Goal: Task Accomplishment & Management: Manage account settings

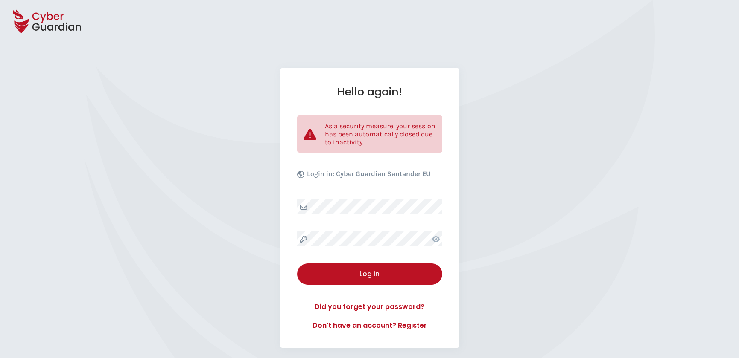
select select "English"
click at [371, 230] on div "Hello again! As a security measure, your session has been automatically closed …" at bounding box center [369, 208] width 179 height 280
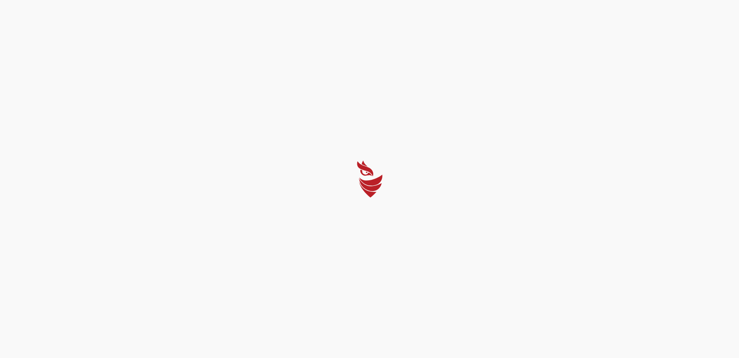
select select "English"
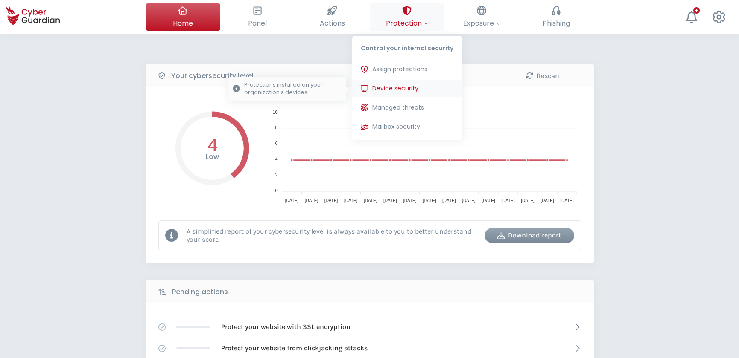
click at [414, 87] on span "Device security" at bounding box center [395, 88] width 46 height 9
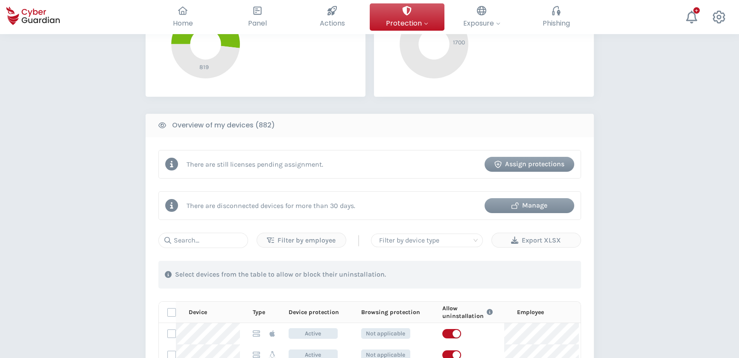
scroll to position [155, 0]
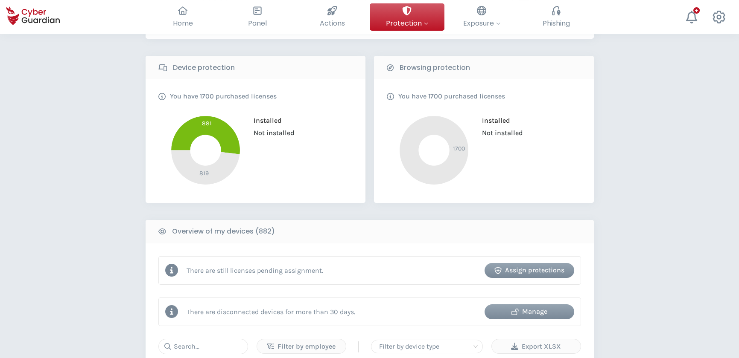
click at [544, 312] on div "Manage" at bounding box center [529, 312] width 77 height 10
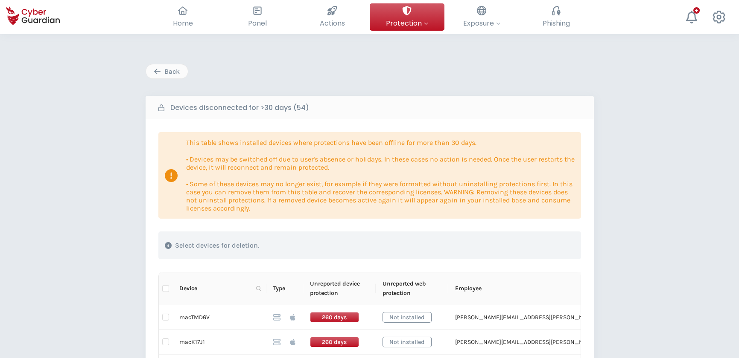
click at [172, 67] on div "Back" at bounding box center [166, 72] width 29 height 10
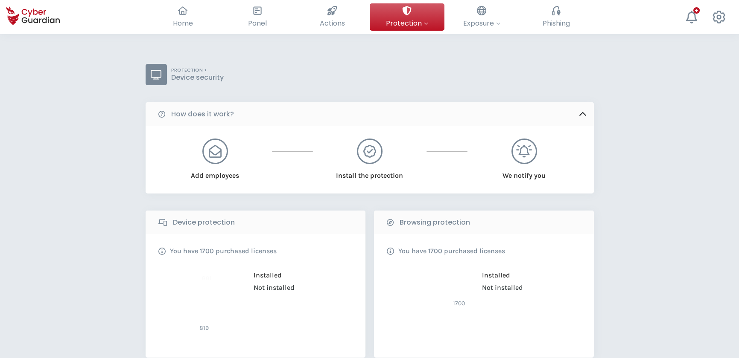
scroll to position [155, 0]
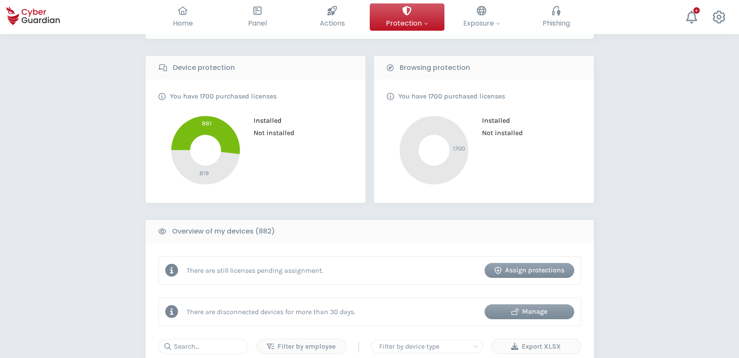
click at [530, 309] on div "Manage" at bounding box center [529, 312] width 77 height 10
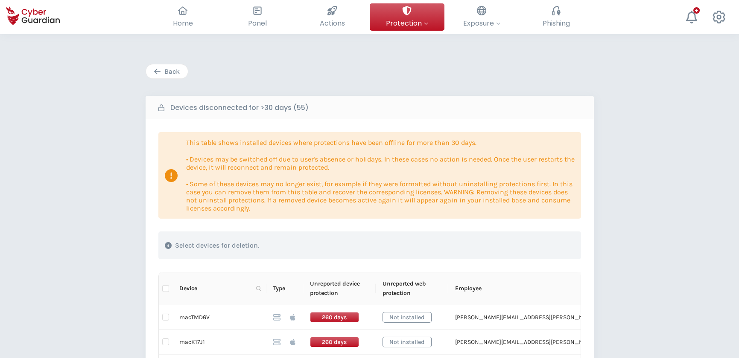
click at [177, 73] on div "Back" at bounding box center [166, 72] width 29 height 10
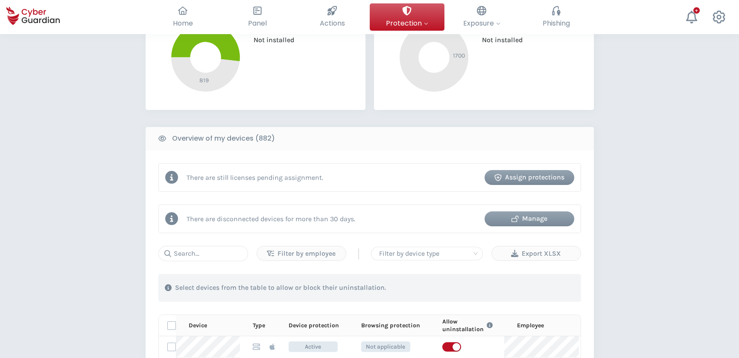
scroll to position [233, 0]
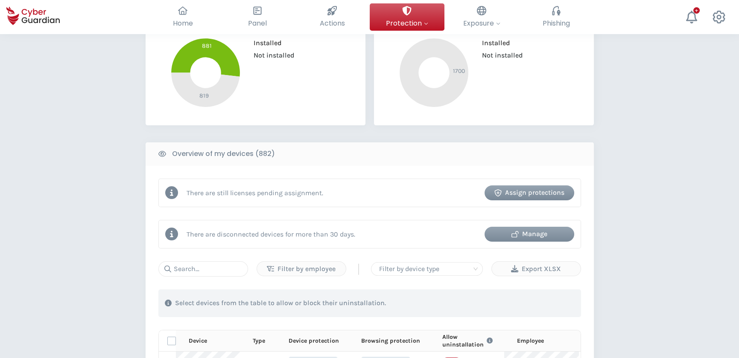
click at [532, 191] on div "Assign protections" at bounding box center [529, 193] width 77 height 10
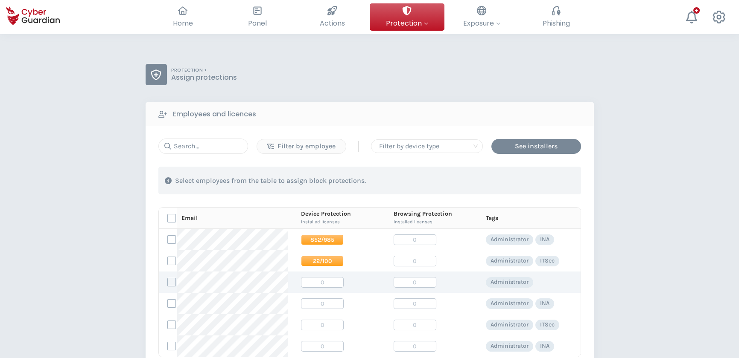
click at [316, 282] on span "0" at bounding box center [322, 282] width 43 height 11
click at [171, 281] on label at bounding box center [171, 282] width 9 height 9
click at [168, 281] on input "checkbox" at bounding box center [168, 283] width 0 height 8
click at [541, 181] on div "Assign protections" at bounding box center [532, 181] width 72 height 10
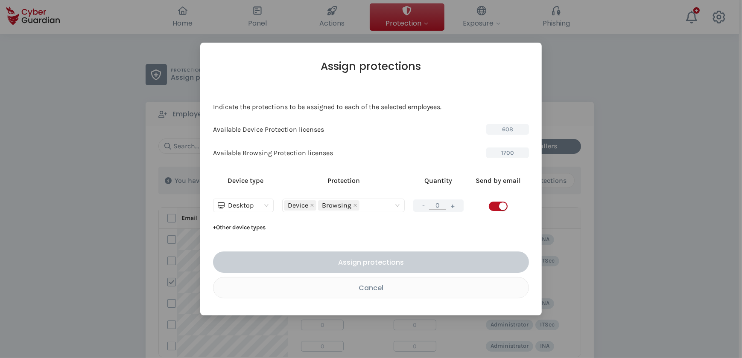
click at [401, 207] on div "Device Browsing" at bounding box center [343, 206] width 119 height 12
drag, startPoint x: 476, startPoint y: 54, endPoint x: 556, endPoint y: 65, distance: 80.6
click at [556, 65] on div "Assign protections Indicate the protections to be assigned to each of the selec…" at bounding box center [371, 179] width 742 height 358
click at [370, 285] on div "Cancel" at bounding box center [371, 288] width 302 height 11
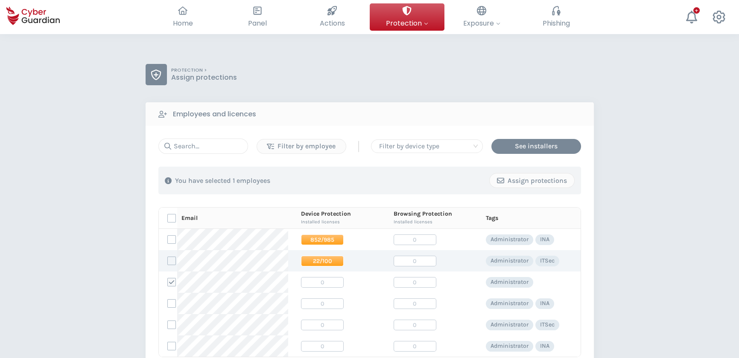
click at [318, 260] on span "22/100" at bounding box center [322, 261] width 43 height 11
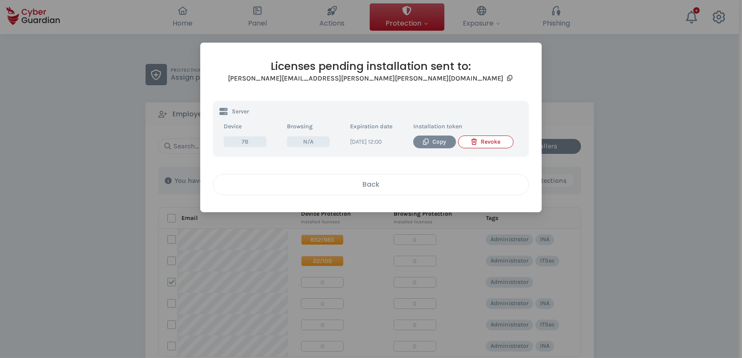
click at [373, 187] on div "Back" at bounding box center [371, 184] width 302 height 11
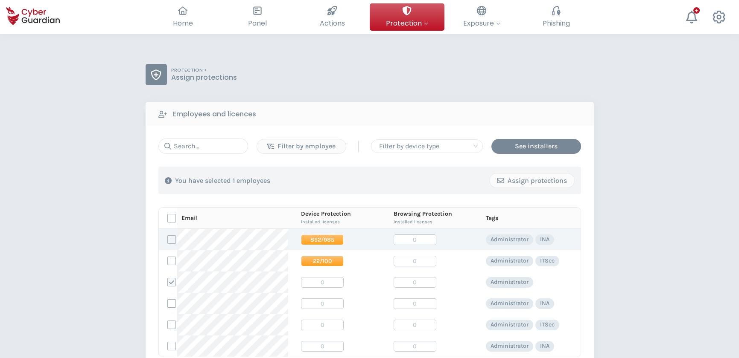
click at [323, 239] on span "852/985" at bounding box center [322, 240] width 43 height 11
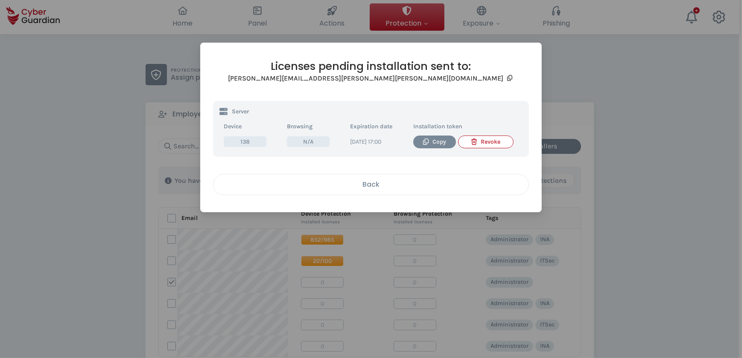
click at [371, 186] on div "Back" at bounding box center [371, 184] width 302 height 11
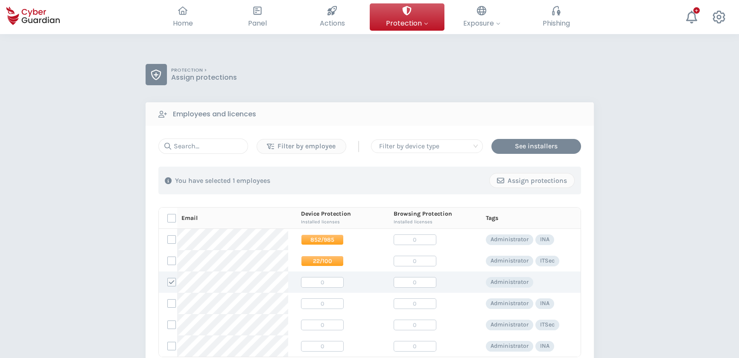
click at [316, 284] on span "0" at bounding box center [322, 282] width 43 height 11
click at [526, 180] on div "Assign protections" at bounding box center [532, 181] width 72 height 10
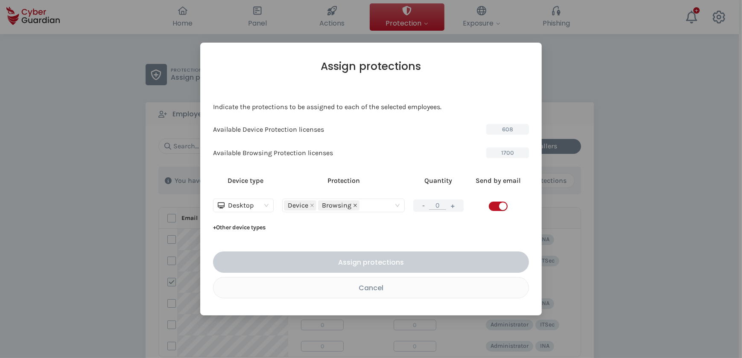
click at [354, 204] on icon "close" at bounding box center [355, 206] width 4 height 4
click at [398, 207] on div "Device" at bounding box center [343, 206] width 119 height 12
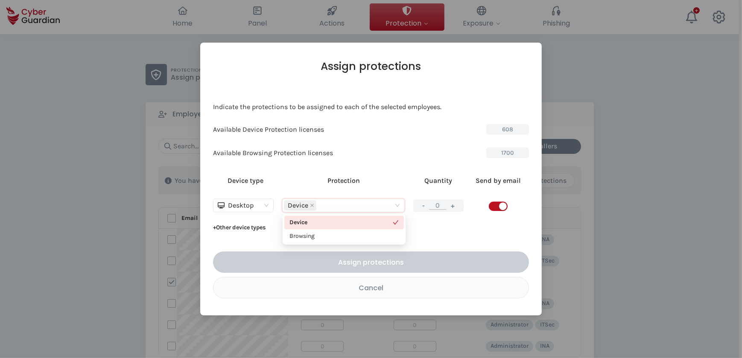
click at [437, 230] on div "Device type Protection Quantity Send by email Desktop Device - 0 + + Other devi…" at bounding box center [371, 203] width 316 height 64
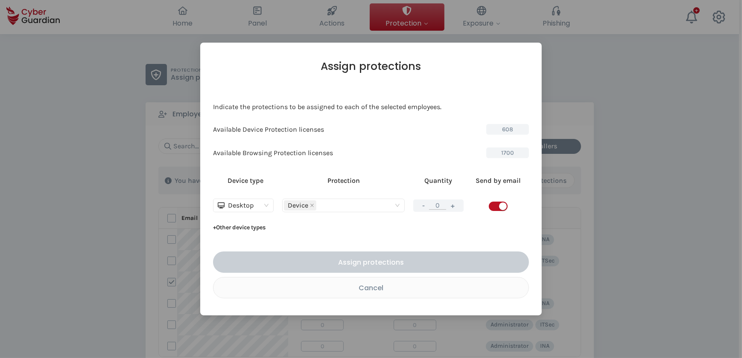
click at [263, 204] on span "Desktop" at bounding box center [243, 205] width 51 height 13
click at [239, 236] on div "Server" at bounding box center [243, 236] width 47 height 9
click at [262, 205] on span "Server" at bounding box center [241, 205] width 46 height 13
click at [244, 221] on div "Desktop" at bounding box center [240, 222] width 41 height 9
click at [258, 204] on div "Desktop" at bounding box center [240, 205] width 44 height 13
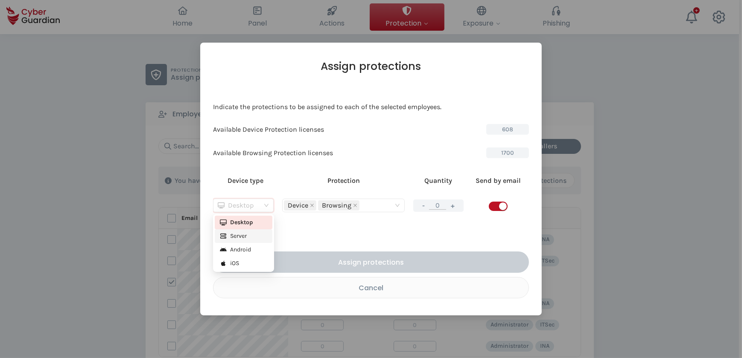
click at [242, 234] on div "Server" at bounding box center [243, 236] width 47 height 9
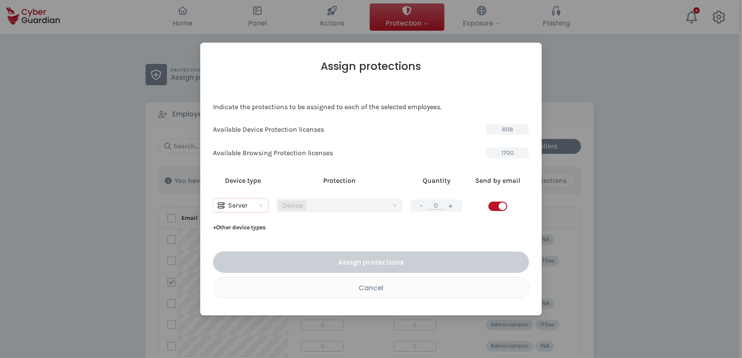
click at [439, 204] on input "0" at bounding box center [435, 205] width 17 height 9
click at [226, 228] on button "+ Other device types" at bounding box center [239, 228] width 52 height 14
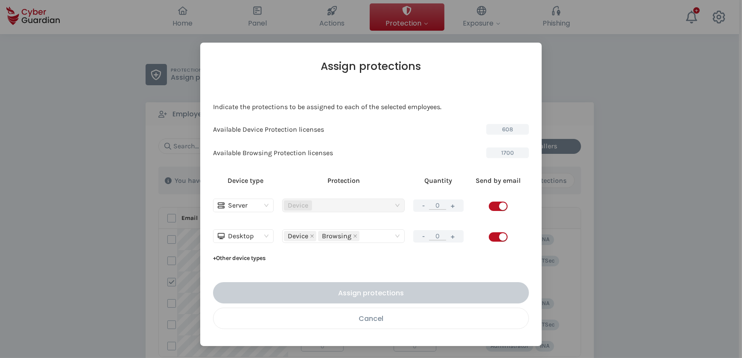
click at [375, 320] on div "Cancel" at bounding box center [371, 319] width 302 height 11
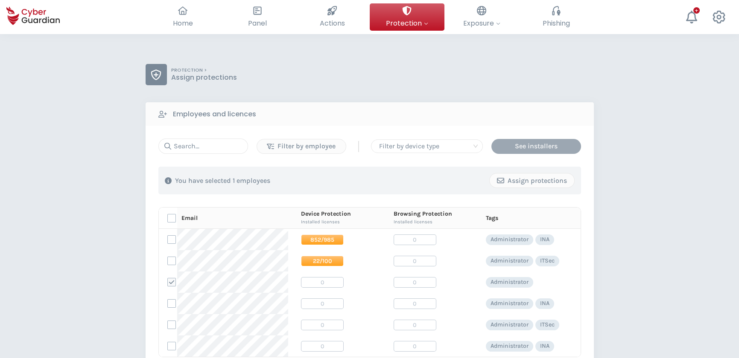
click at [536, 141] on div "See installers" at bounding box center [536, 146] width 77 height 10
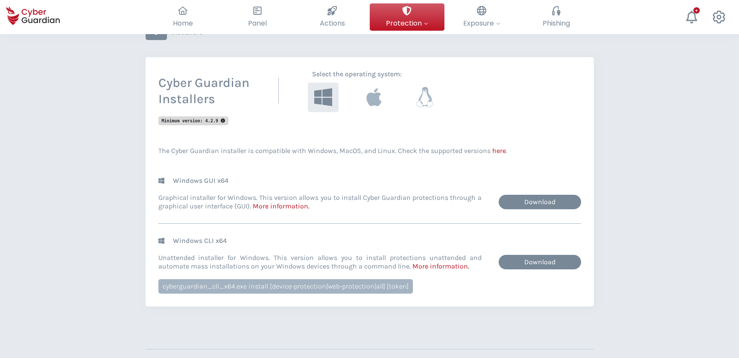
scroll to position [38, 0]
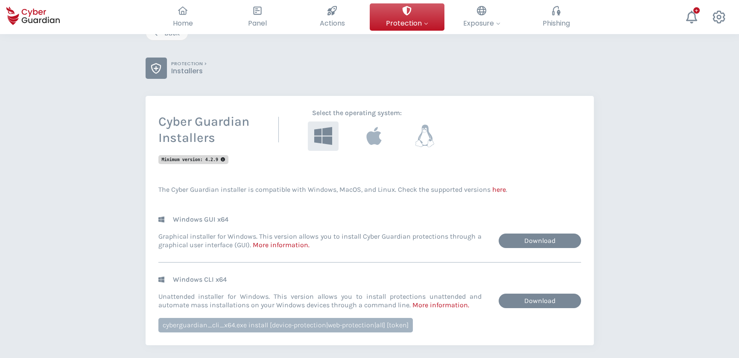
click at [430, 140] on icon at bounding box center [424, 136] width 19 height 23
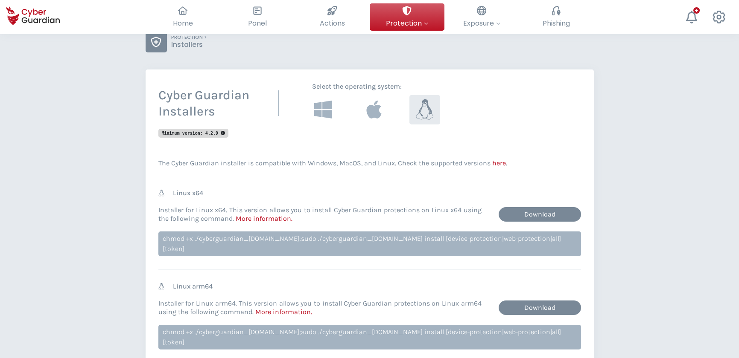
scroll to position [77, 0]
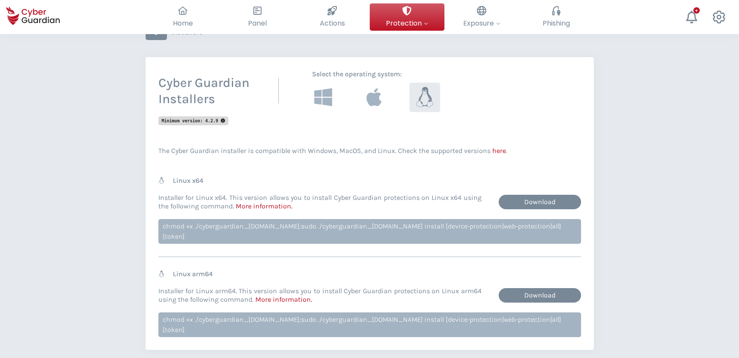
click at [679, 146] on div "Back PROTECTION > Installers Cyber Guardian Installers Select the operating sys…" at bounding box center [369, 220] width 739 height 527
click at [557, 21] on span "Phishing" at bounding box center [555, 23] width 27 height 11
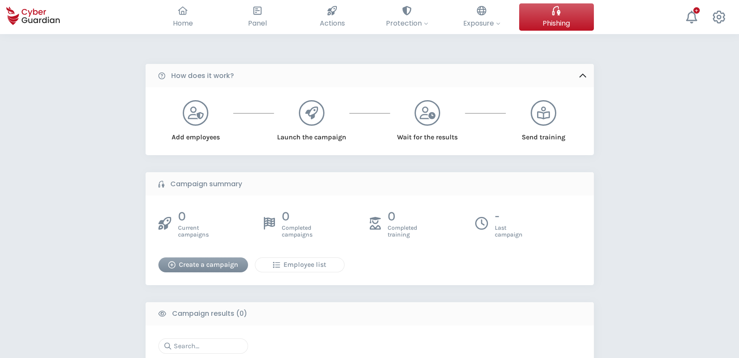
click at [306, 265] on div "Employee list" at bounding box center [300, 265] width 76 height 10
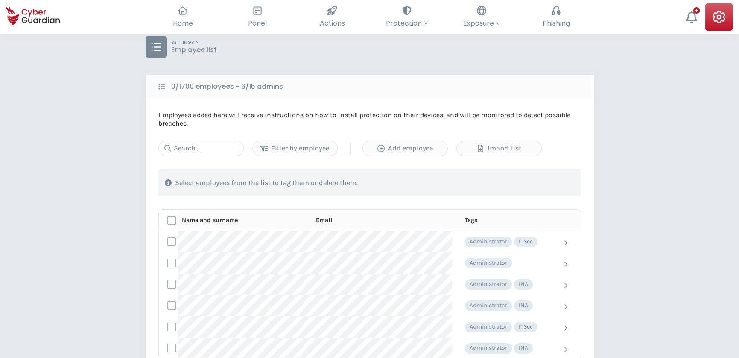
scroll to position [77, 0]
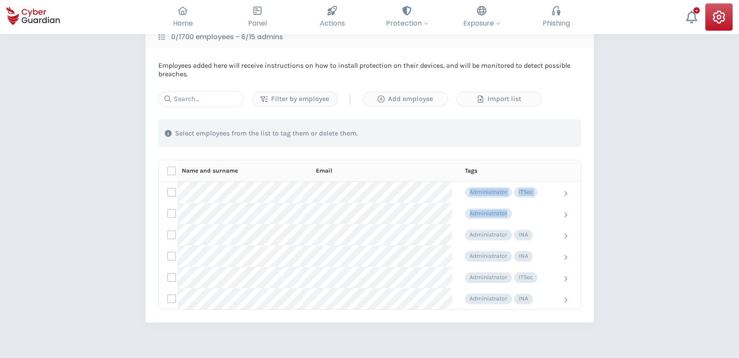
drag, startPoint x: 565, startPoint y: 212, endPoint x: 638, endPoint y: 219, distance: 72.8
click at [638, 219] on div "SETTINGS > Employee list 0/1700 employees - 6/15 admins Employees added here wi…" at bounding box center [369, 207] width 739 height 500
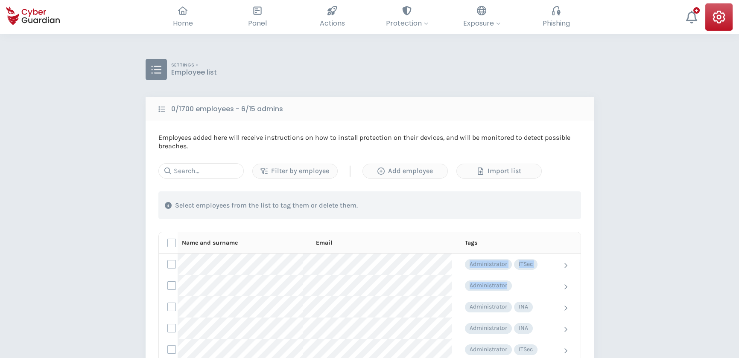
scroll to position [0, 0]
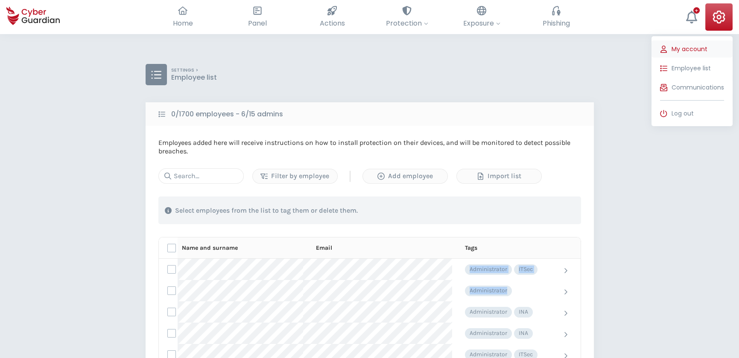
click at [696, 47] on span "My account" at bounding box center [689, 49] width 36 height 9
select select "English"
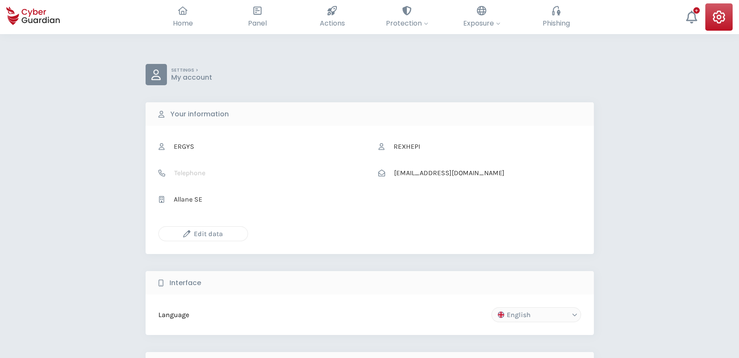
click at [196, 233] on div "Edit data" at bounding box center [203, 234] width 76 height 11
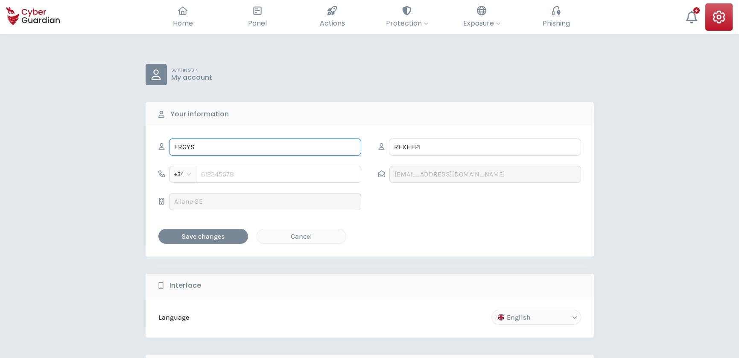
drag, startPoint x: 180, startPoint y: 147, endPoint x: 218, endPoint y: 149, distance: 37.6
click at [217, 149] on input "ERGYS" at bounding box center [265, 147] width 192 height 17
type input "Ergys"
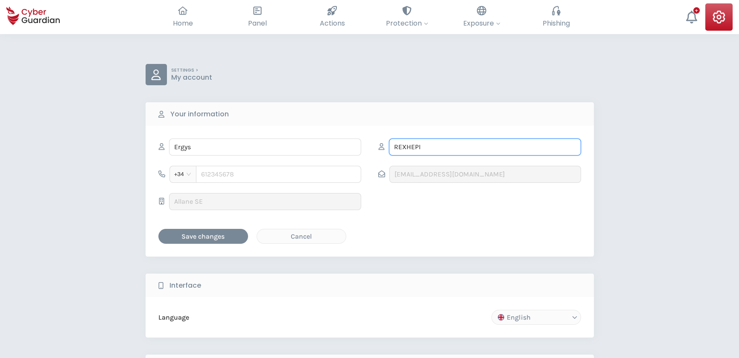
drag, startPoint x: 423, startPoint y: 144, endPoint x: 370, endPoint y: 147, distance: 53.4
click at [370, 147] on div "[PERSON_NAME] +34 [EMAIL_ADDRESS][DOMAIN_NAME] [PERSON_NAME] SE" at bounding box center [369, 180] width 422 height 82
type input "Rexhepi"
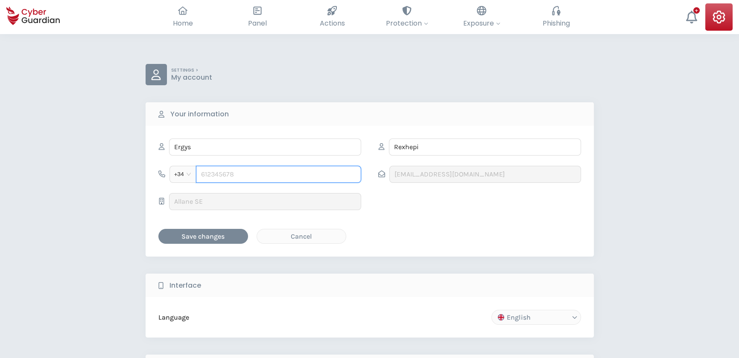
click at [232, 174] on input "tel" at bounding box center [278, 174] width 165 height 17
click at [643, 210] on div "SETTINGS > My account Your information [PERSON_NAME] +34 [EMAIL_ADDRESS][DOMAIN…" at bounding box center [369, 336] width 739 height 604
click at [198, 234] on div "Save changes" at bounding box center [203, 236] width 77 height 11
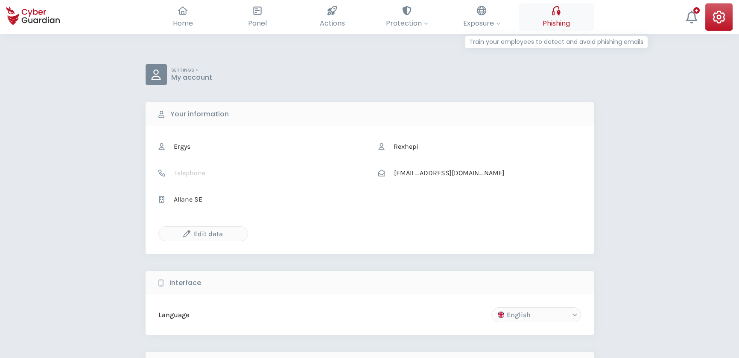
click at [556, 21] on span "Phishing" at bounding box center [555, 23] width 27 height 11
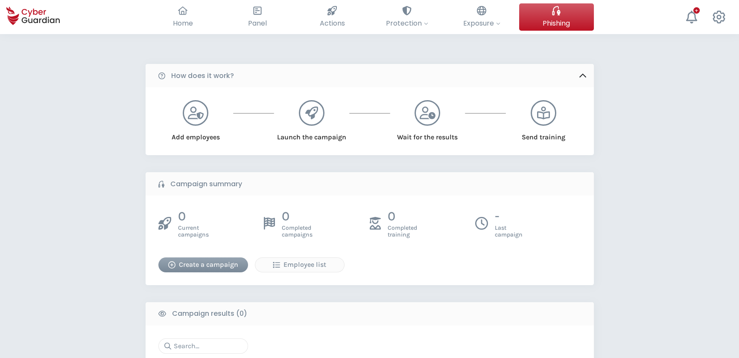
click at [203, 262] on div "Create a campaign" at bounding box center [203, 265] width 77 height 10
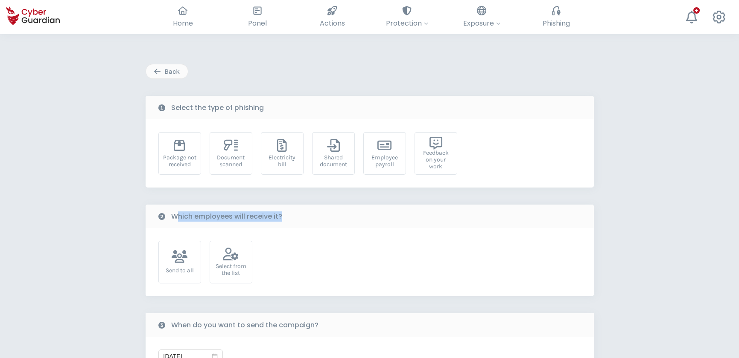
drag, startPoint x: 179, startPoint y: 215, endPoint x: 297, endPoint y: 218, distance: 118.2
click at [297, 218] on div "Which employees will receive it?" at bounding box center [370, 216] width 448 height 23
click at [75, 246] on div "Back Select the type of phishing Package not received Document scanned Electric…" at bounding box center [369, 299] width 739 height 531
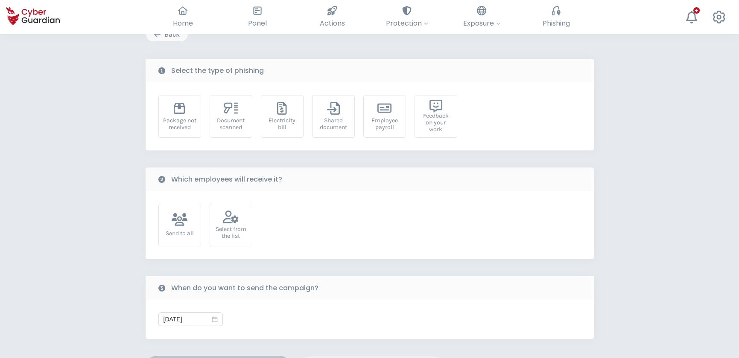
scroll to position [77, 0]
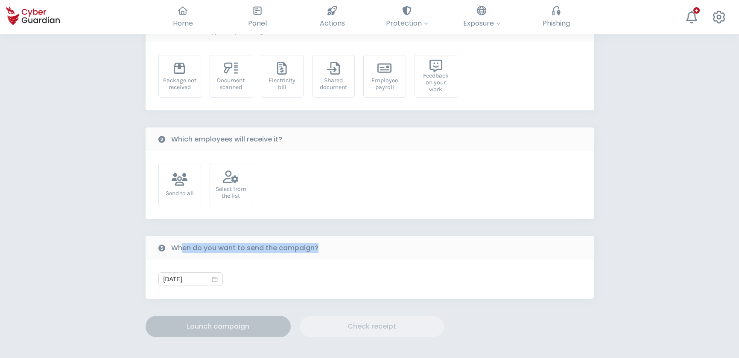
drag, startPoint x: 183, startPoint y: 247, endPoint x: 331, endPoint y: 247, distance: 148.5
click at [331, 247] on div "When do you want to send the campaign?" at bounding box center [370, 247] width 448 height 23
click at [98, 212] on div "Back Select the type of phishing Package not received Document scanned Electric…" at bounding box center [369, 222] width 739 height 531
click at [389, 85] on div "Employee payroll" at bounding box center [384, 84] width 33 height 14
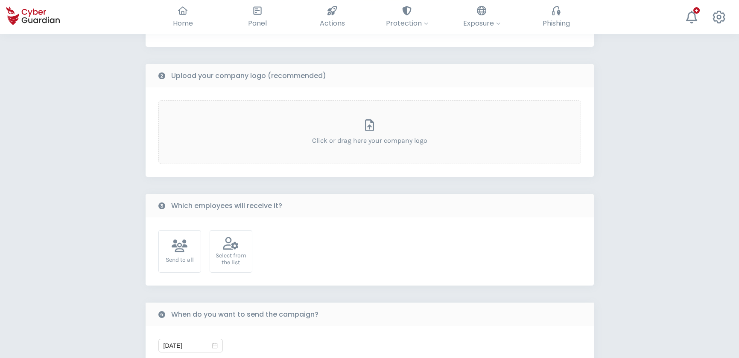
scroll to position [0, 0]
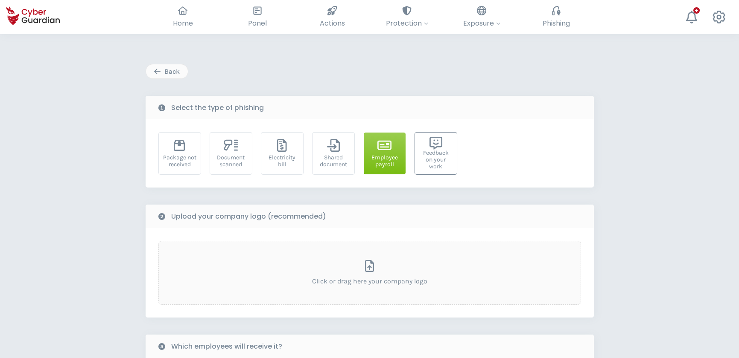
click at [439, 157] on div "Feedback on your work" at bounding box center [435, 160] width 33 height 20
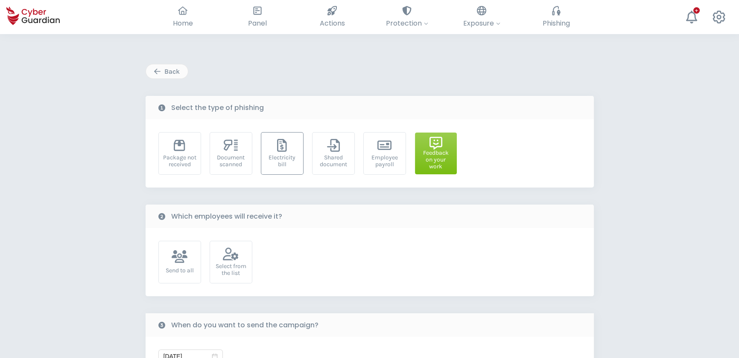
click at [287, 156] on div "Electricity bill" at bounding box center [281, 161] width 33 height 14
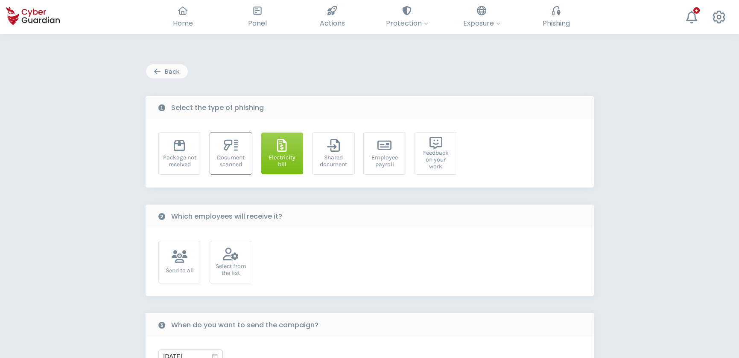
click at [235, 154] on div "Document scanned" at bounding box center [230, 161] width 33 height 14
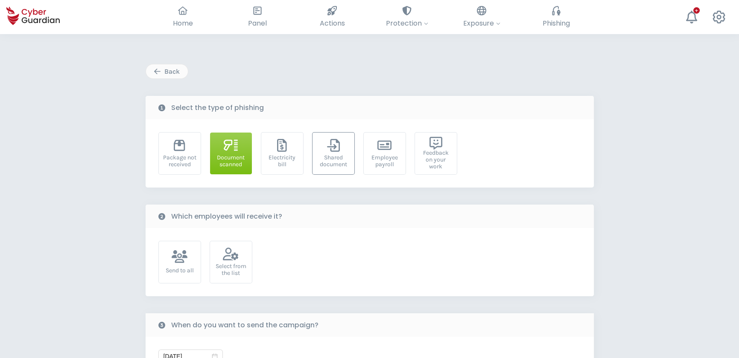
click at [330, 158] on div "Shared document" at bounding box center [333, 161] width 33 height 14
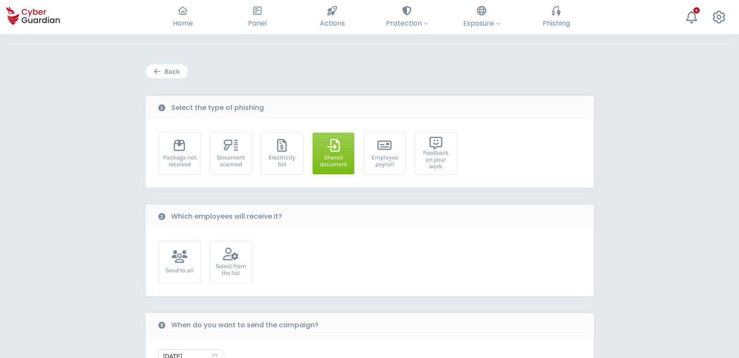
click at [170, 70] on div "Back" at bounding box center [166, 72] width 29 height 10
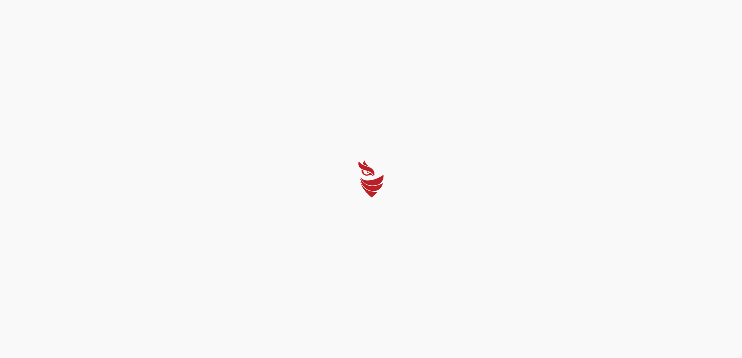
select select "English"
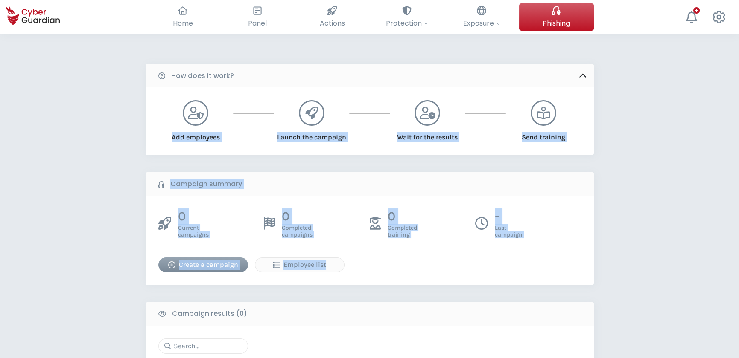
drag, startPoint x: 74, startPoint y: 151, endPoint x: 328, endPoint y: 279, distance: 284.7
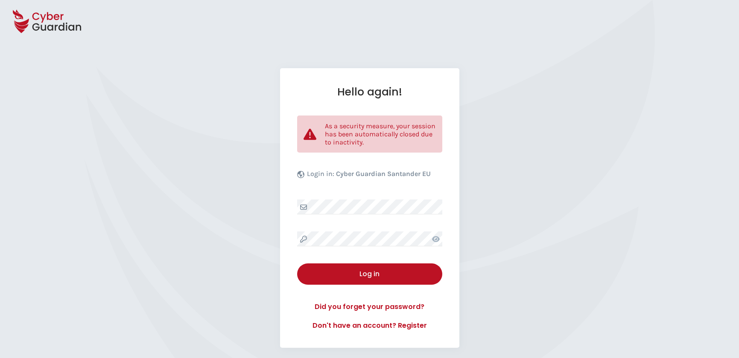
select select "English"
